Goal: Task Accomplishment & Management: Manage account settings

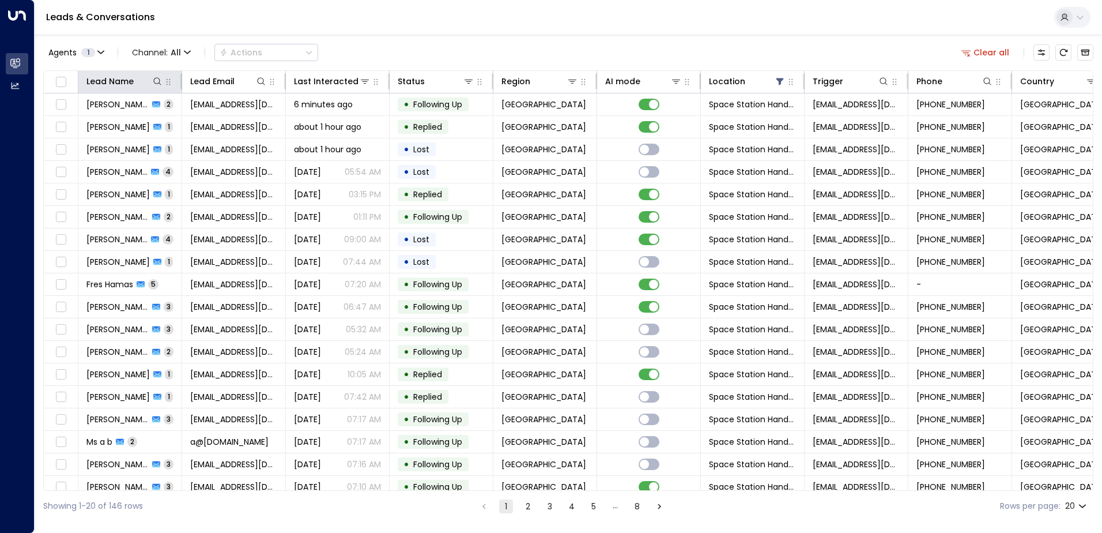
click at [129, 88] on th "Lead Name" at bounding box center [130, 82] width 104 height 22
click at [125, 86] on div "Lead Name" at bounding box center [109, 81] width 47 height 14
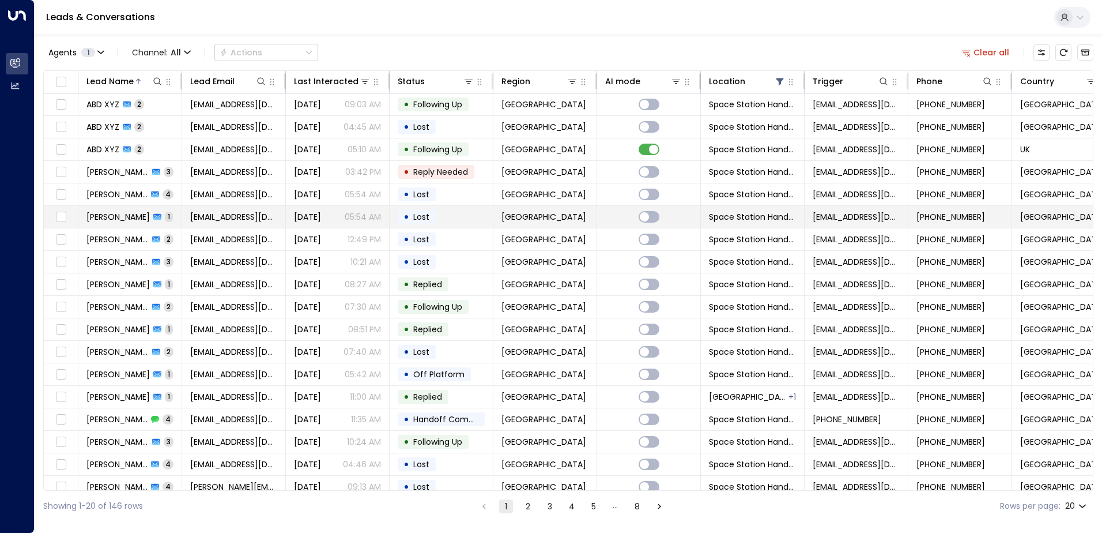
scroll to position [57, 0]
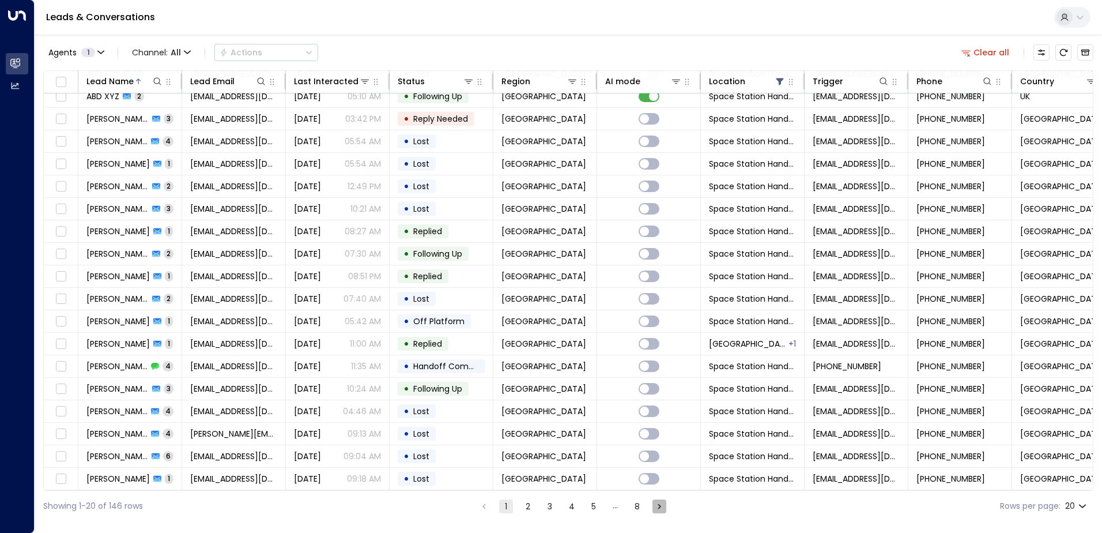
click at [653, 505] on button "Go to next page" at bounding box center [660, 506] width 14 height 14
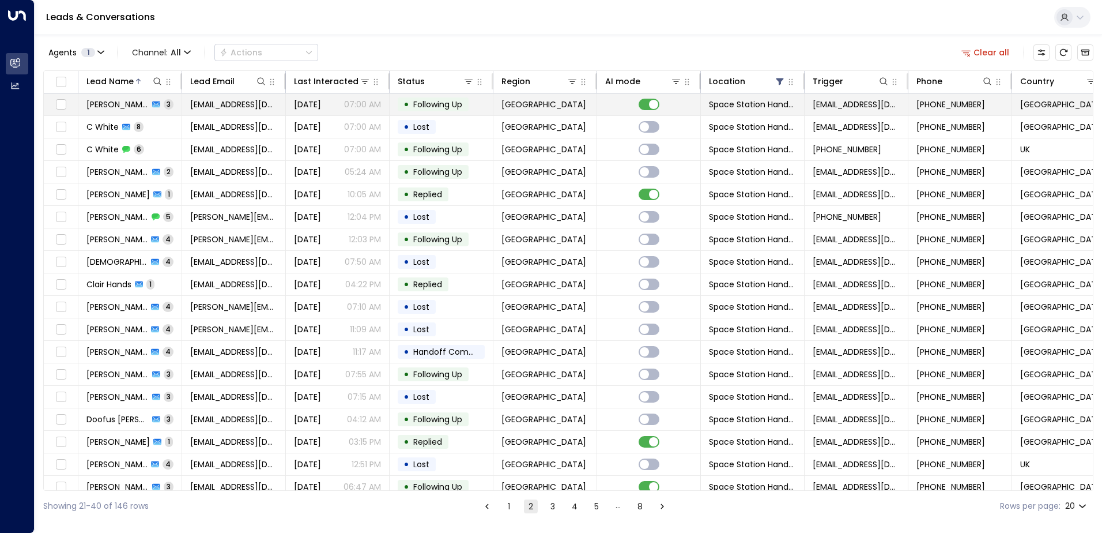
click at [435, 103] on span "Following Up" at bounding box center [437, 105] width 49 height 12
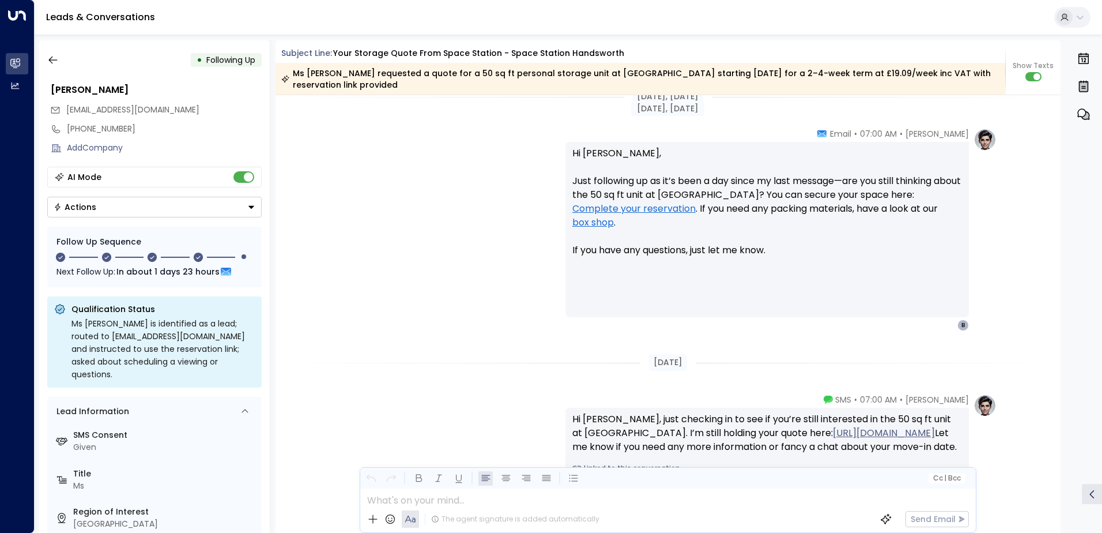
scroll to position [1472, 0]
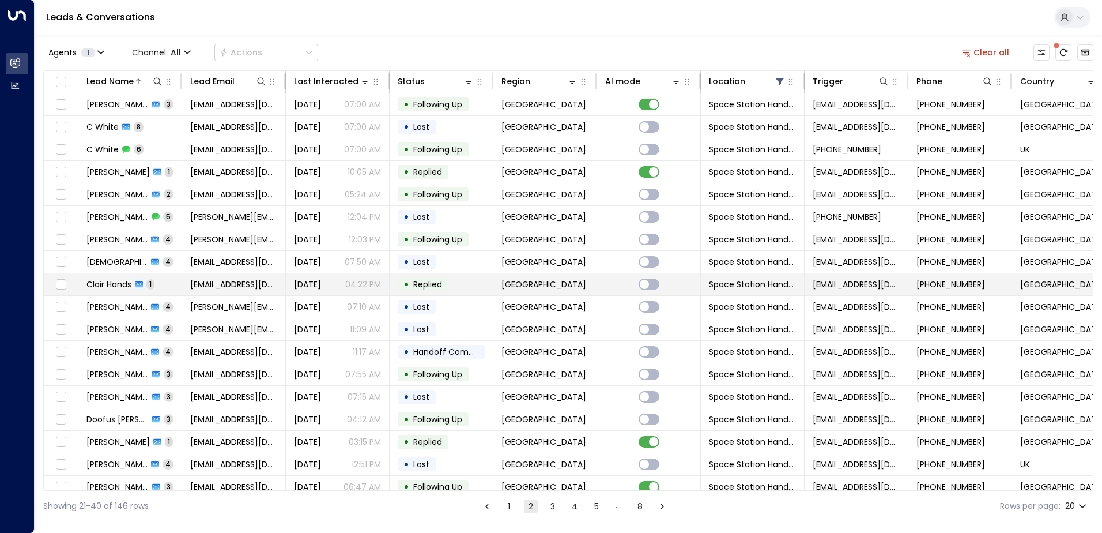
scroll to position [57, 0]
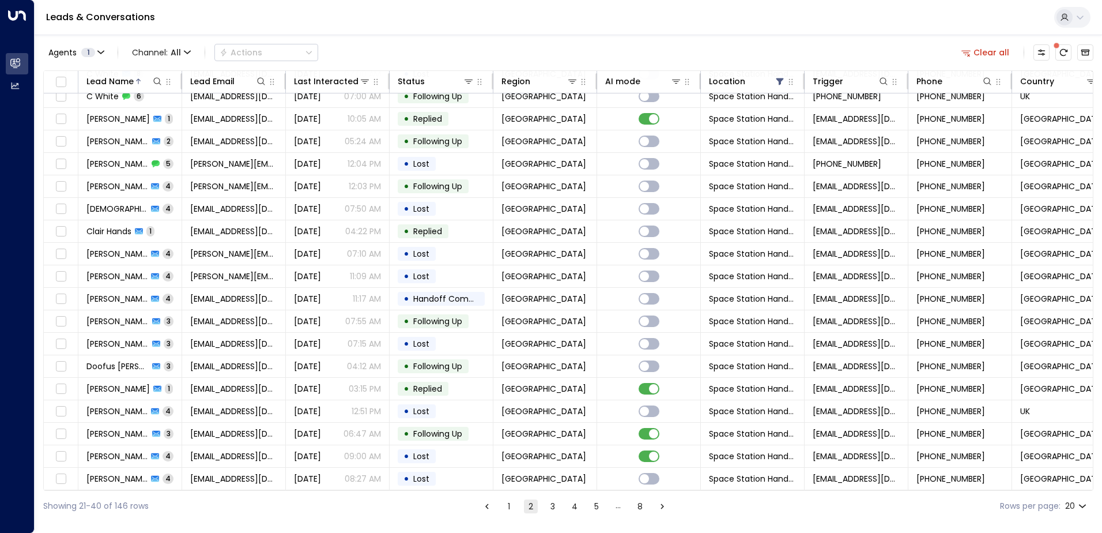
click at [664, 506] on icon "Go to next page" at bounding box center [662, 506] width 10 height 10
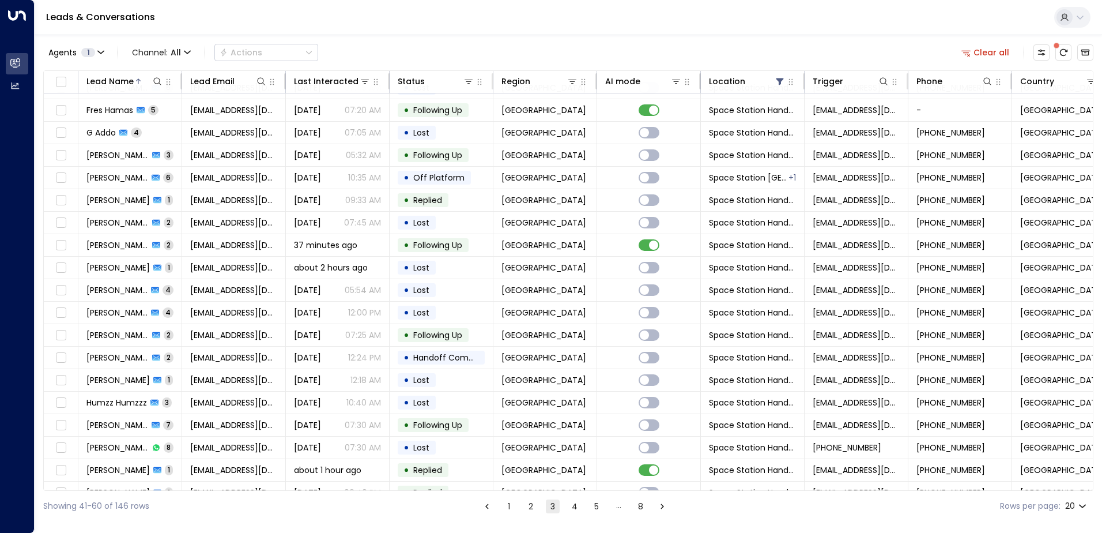
scroll to position [57, 0]
